Goal: Task Accomplishment & Management: Complete application form

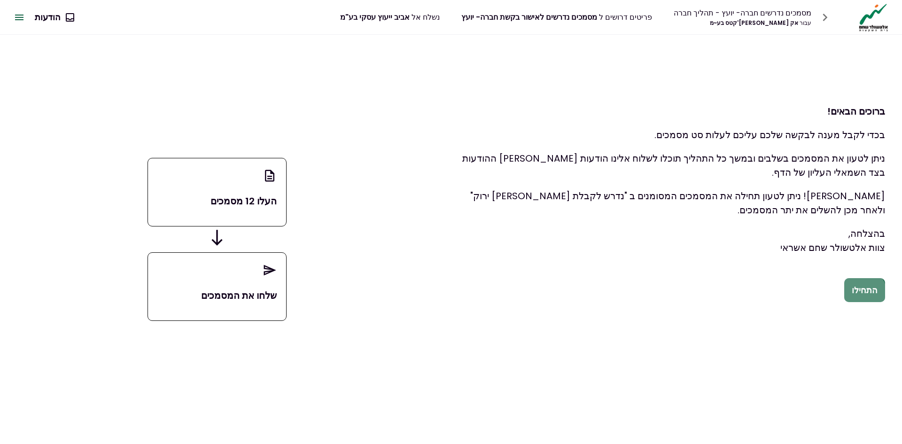
click at [867, 293] on button "התחילו" at bounding box center [864, 290] width 41 height 24
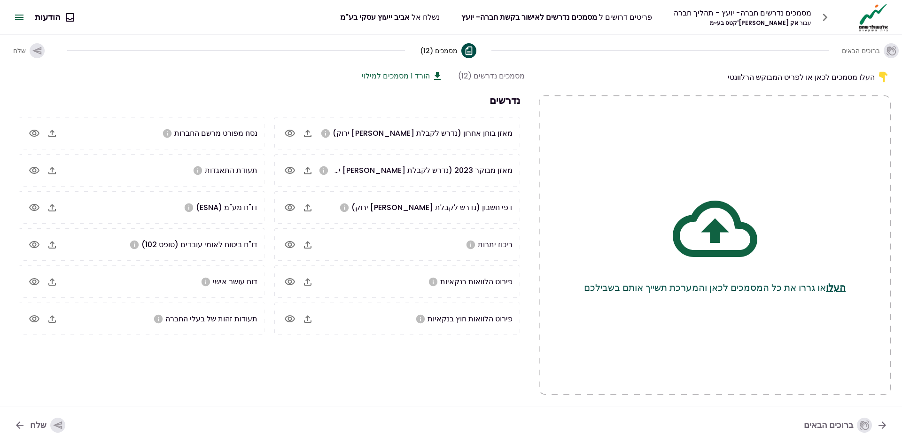
click at [306, 172] on icon "button" at bounding box center [307, 170] width 11 height 11
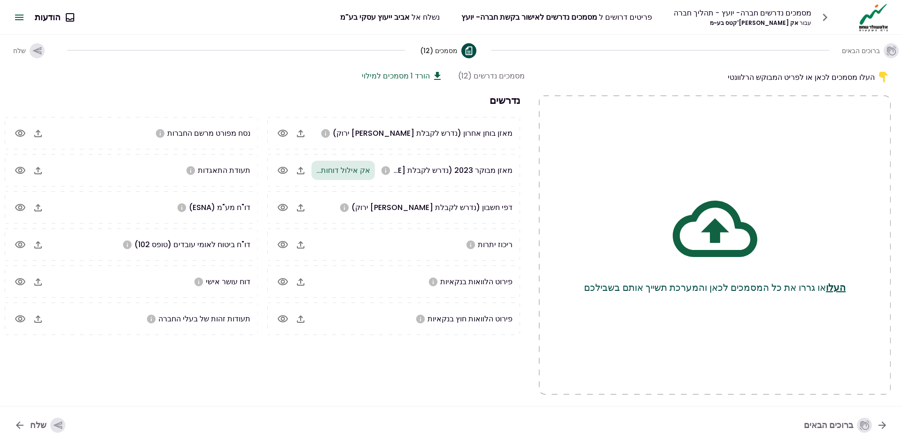
click at [306, 132] on icon "button" at bounding box center [300, 133] width 11 height 11
click at [305, 206] on icon "button" at bounding box center [300, 207] width 11 height 11
click at [306, 245] on icon "button" at bounding box center [300, 244] width 11 height 11
click at [36, 51] on icon "button" at bounding box center [37, 51] width 10 height 10
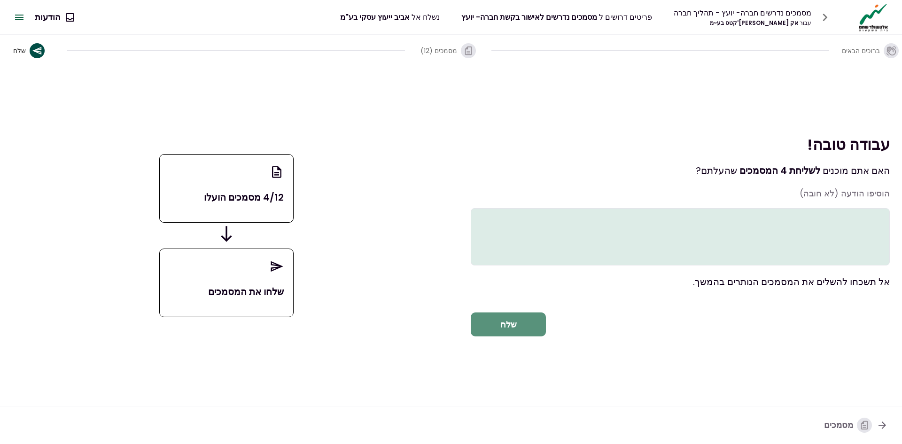
click at [509, 335] on button "שלח" at bounding box center [508, 325] width 75 height 24
